Goal: Information Seeking & Learning: Check status

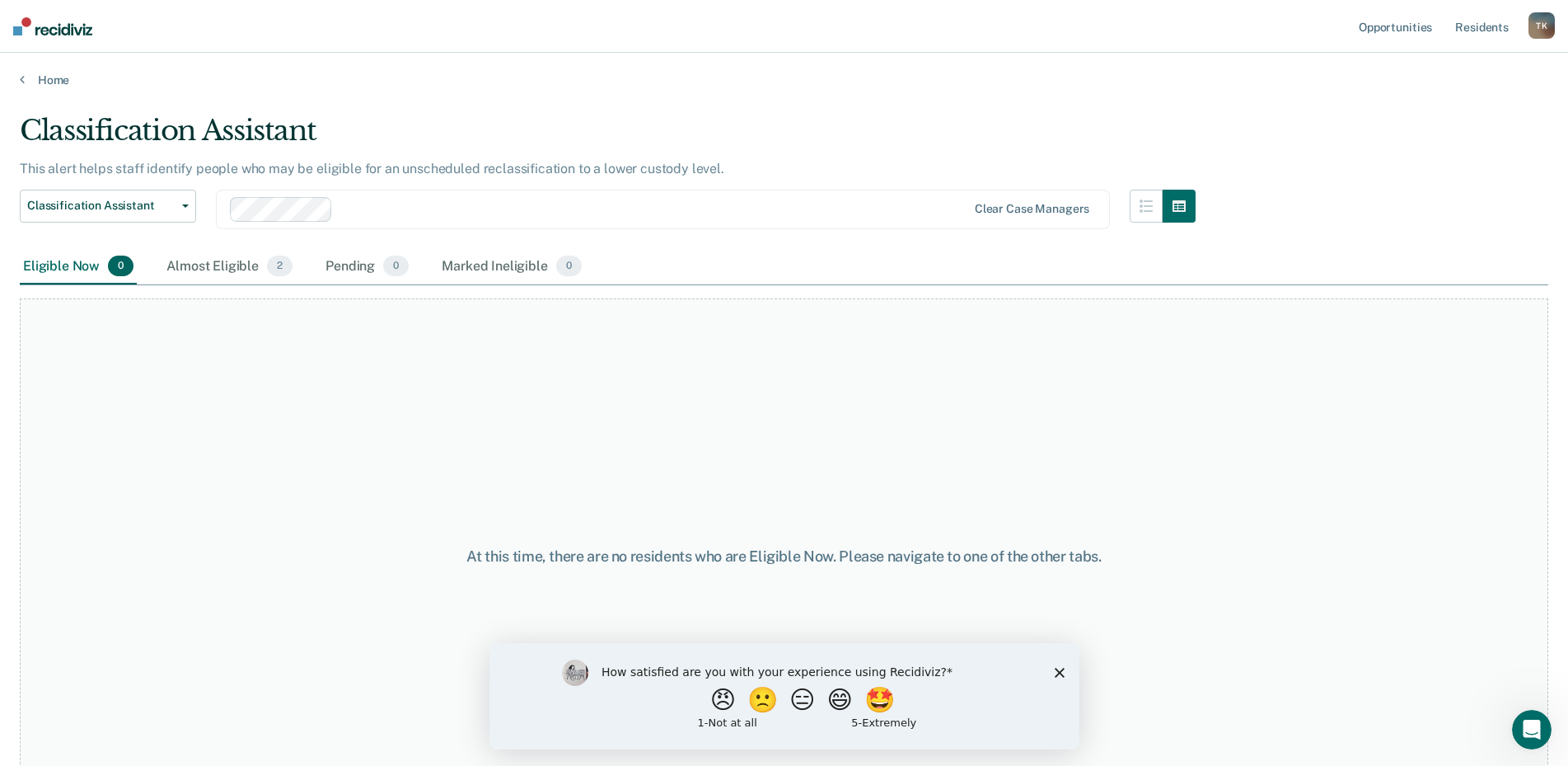
click at [1057, 670] on polygon "Close survey" at bounding box center [1059, 672] width 10 height 10
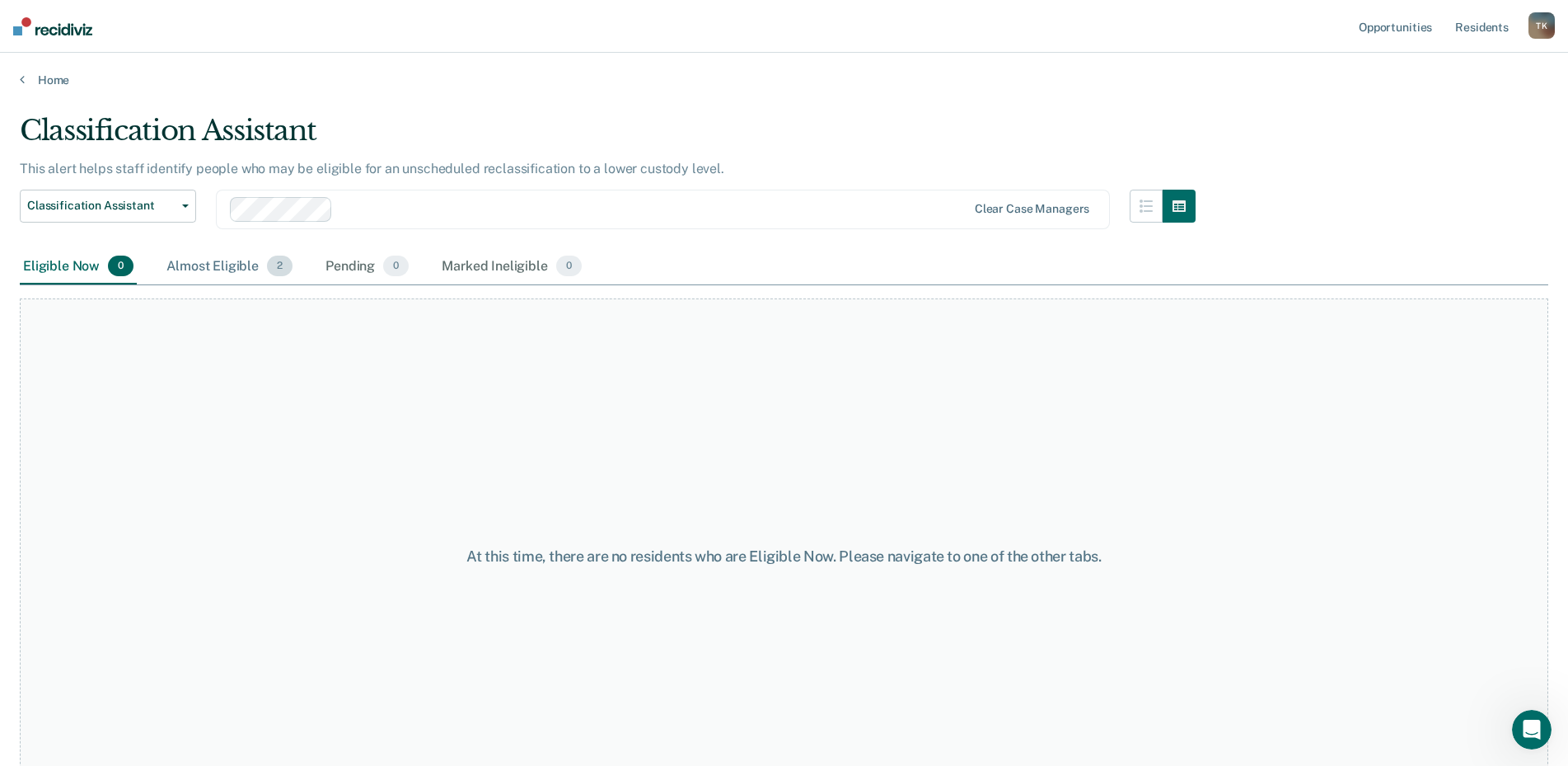
click at [201, 266] on div "Almost Eligible 2" at bounding box center [230, 267] width 133 height 36
